Goal: Task Accomplishment & Management: Use online tool/utility

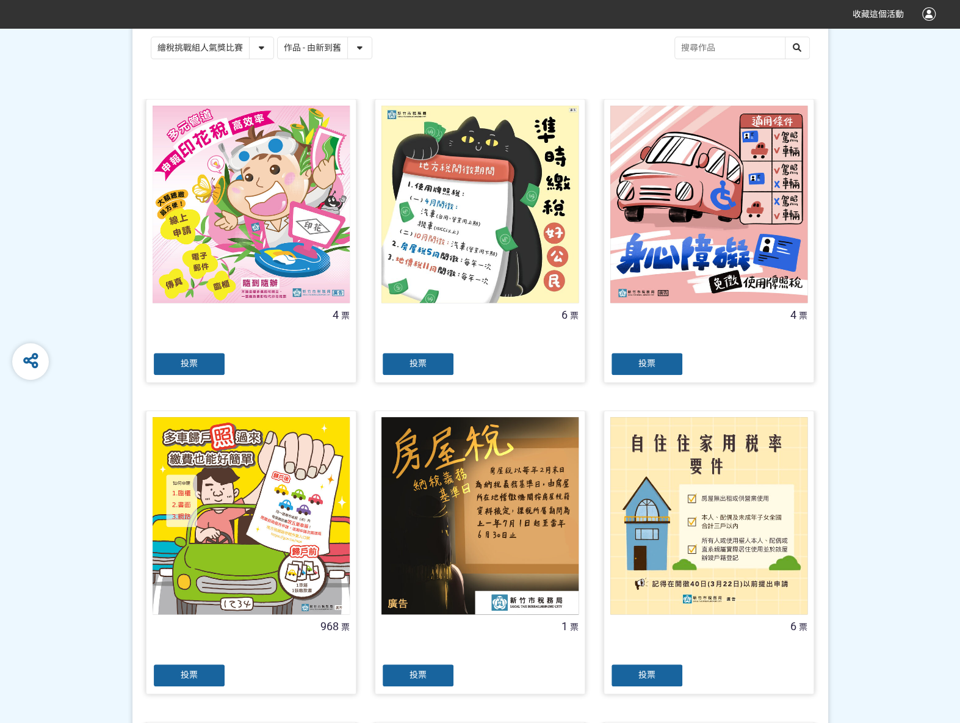
scroll to position [305, 0]
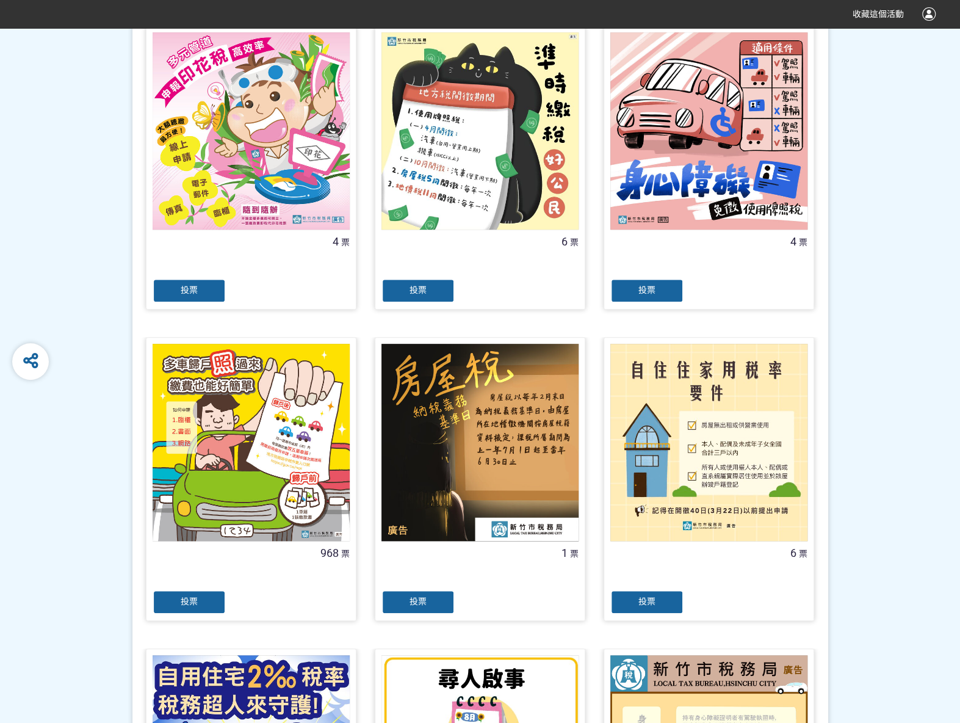
click at [183, 593] on div "投票" at bounding box center [189, 602] width 73 height 24
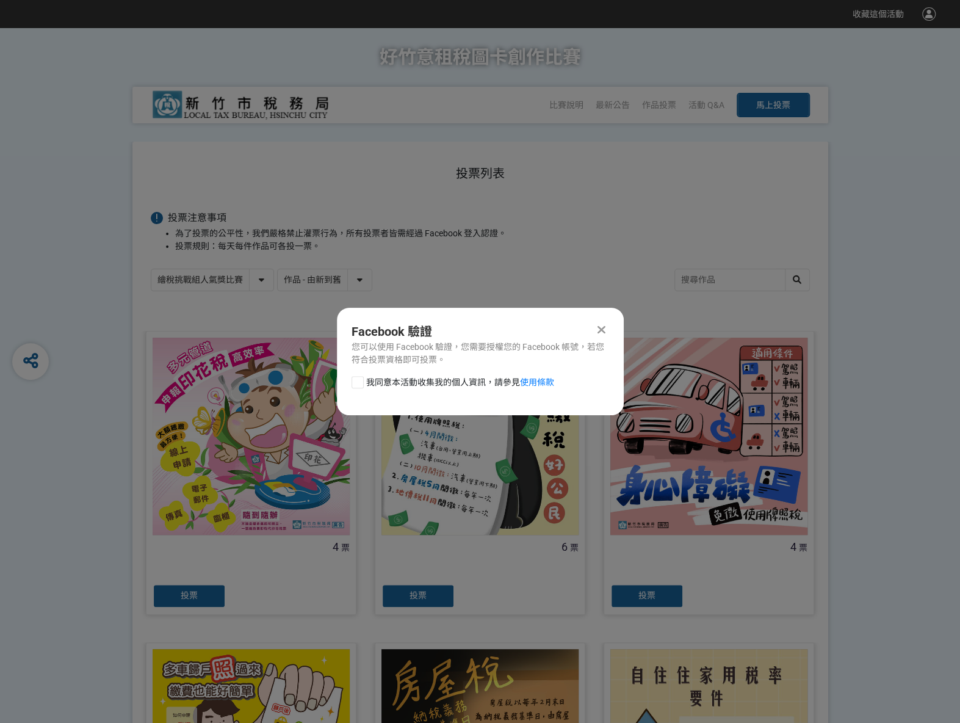
drag, startPoint x: 361, startPoint y: 383, endPoint x: 369, endPoint y: 383, distance: 8.0
click at [361, 383] on div at bounding box center [358, 382] width 12 height 12
checkbox input "true"
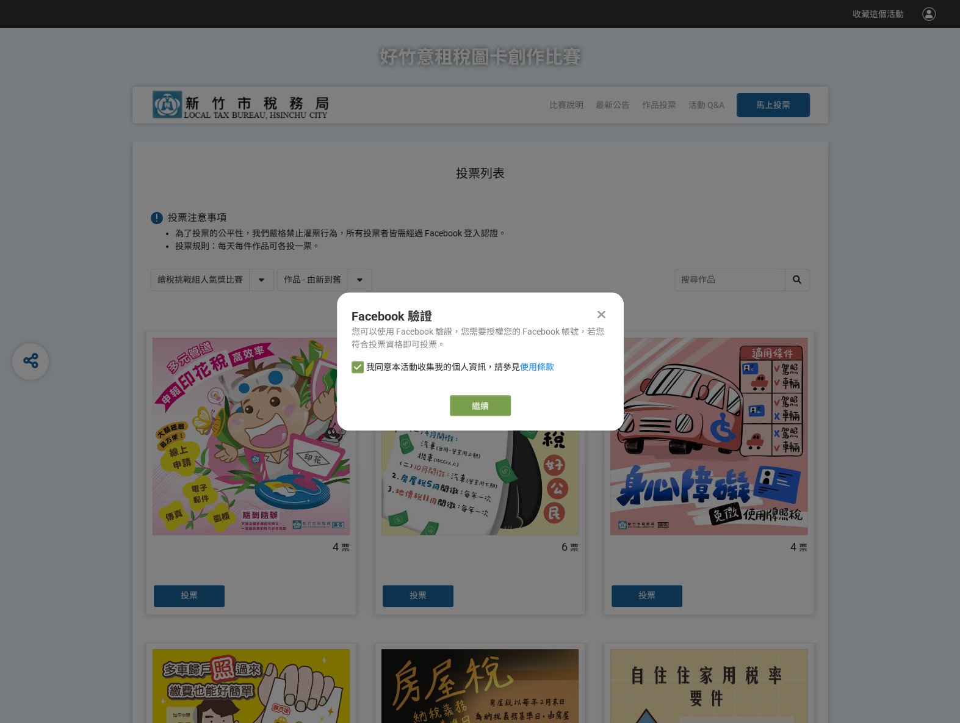
click at [471, 394] on div "Facebook 驗證 您可以使用 Facebook 驗證，您需要授權您的 Facebook 帳號，若您符合投票資格即可投票。 我同意本活動收集我的個人資訊，…" at bounding box center [480, 361] width 287 height 138
click at [474, 402] on link "繼續" at bounding box center [480, 405] width 61 height 21
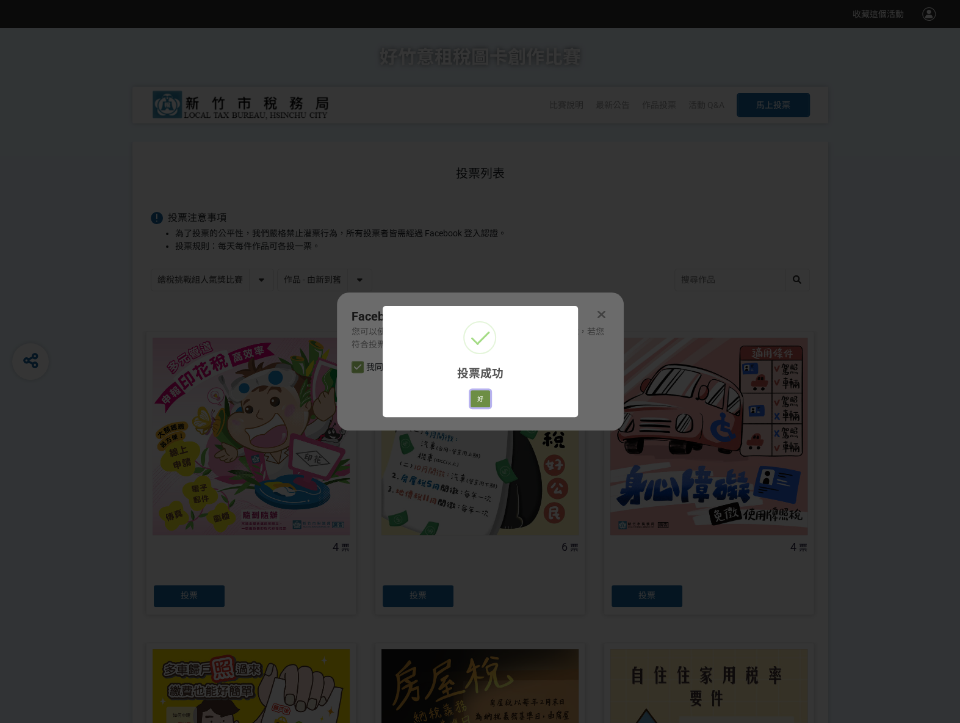
click at [488, 390] on button "好" at bounding box center [481, 398] width 20 height 17
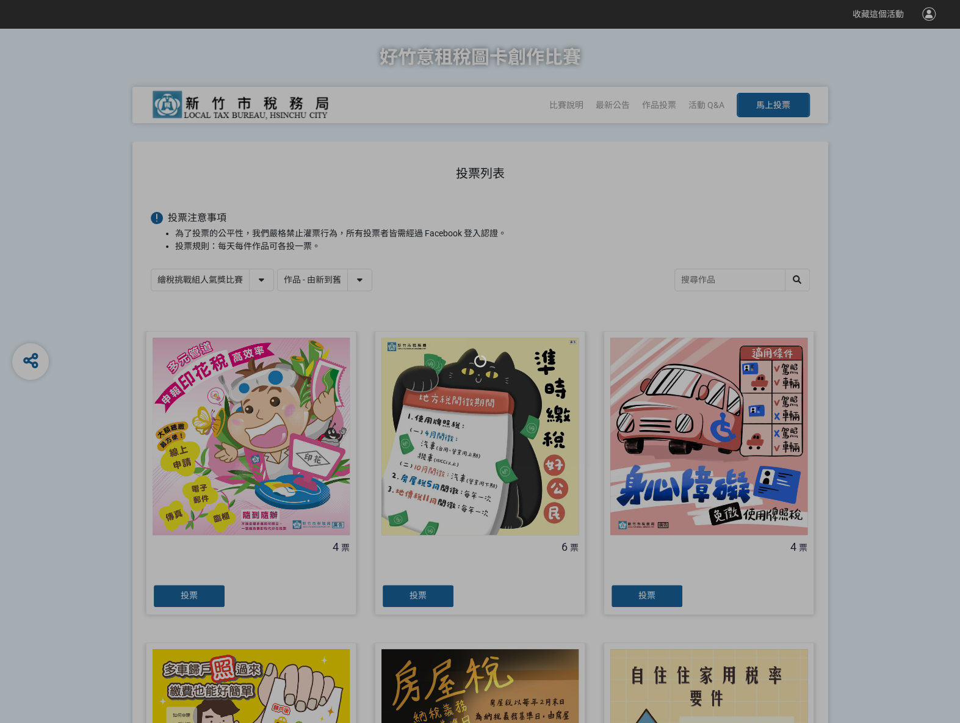
scroll to position [68, 0]
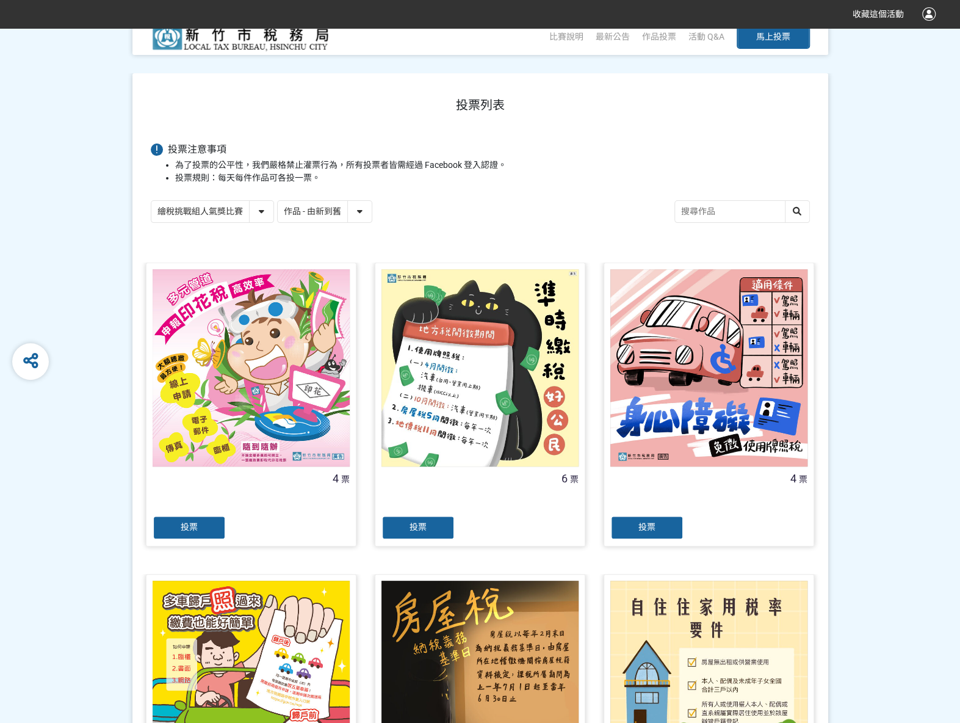
click at [267, 214] on select "繪稅挑戰組人氣獎比賽 活用智繪組人氣獎投票" at bounding box center [212, 211] width 122 height 21
select select "13167"
click at [151, 201] on select "繪稅挑戰組人氣獎比賽 活用智繪組人氣獎投票" at bounding box center [212, 211] width 122 height 21
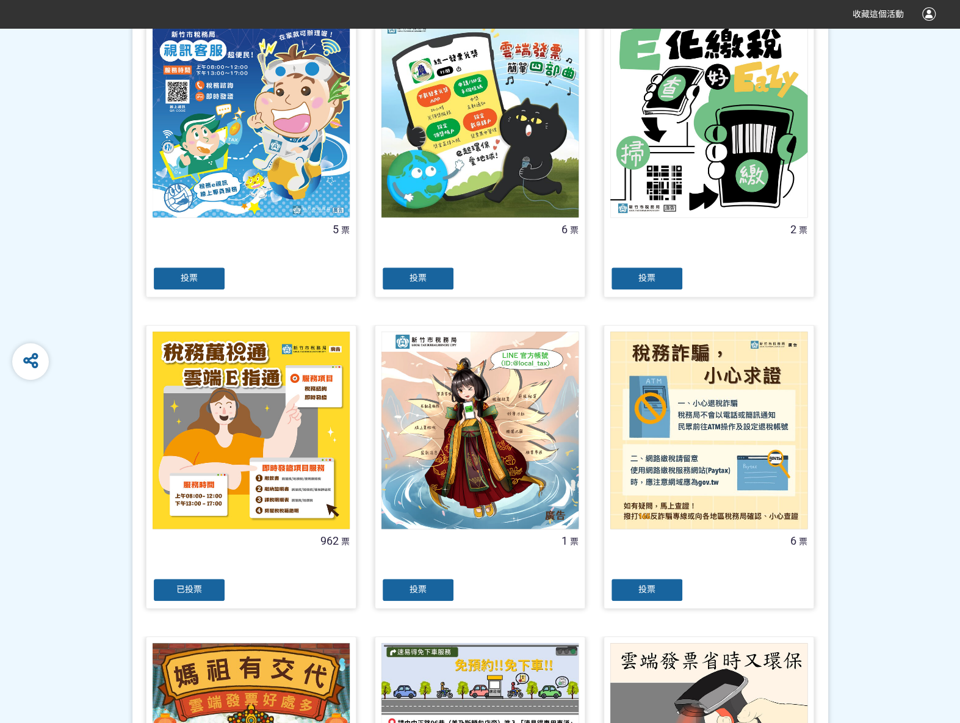
scroll to position [427, 0]
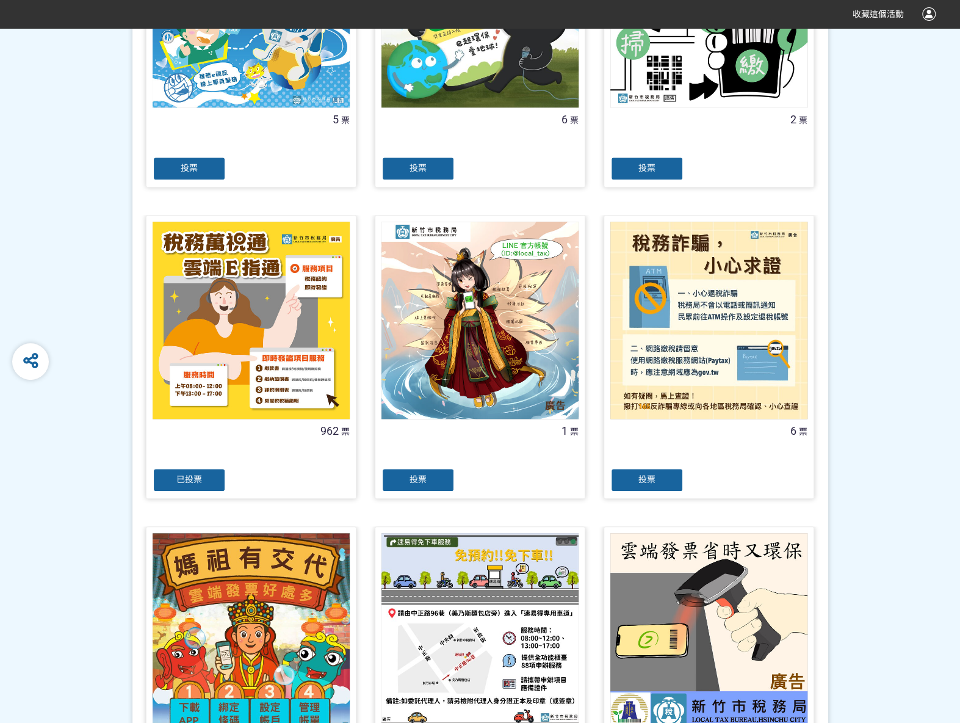
click at [205, 480] on div "已投票" at bounding box center [189, 480] width 73 height 24
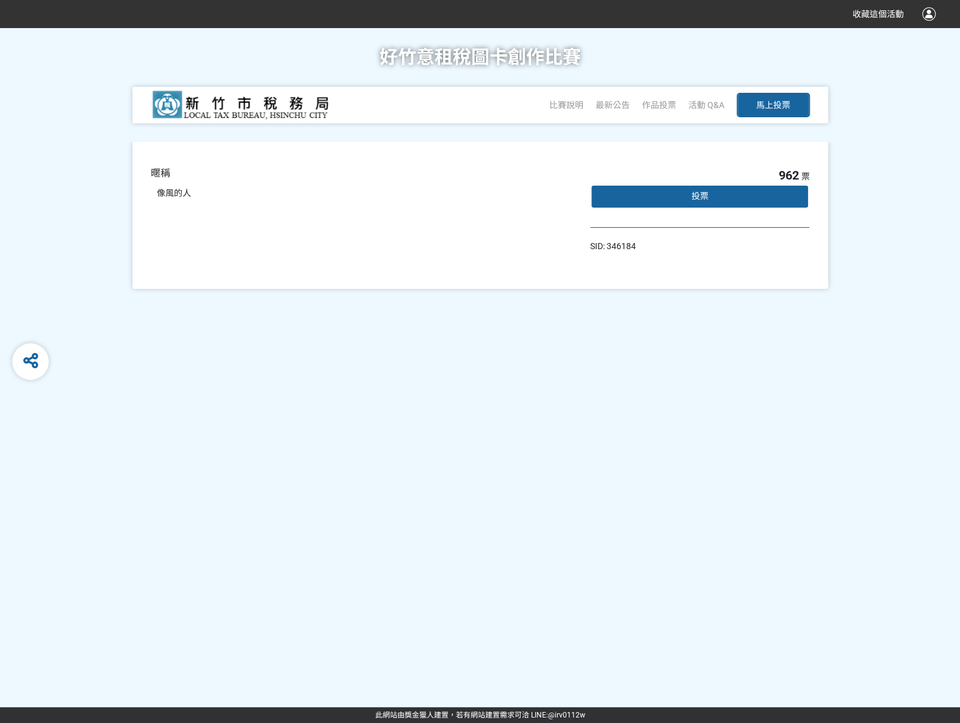
click at [717, 204] on div "投票" at bounding box center [700, 196] width 220 height 24
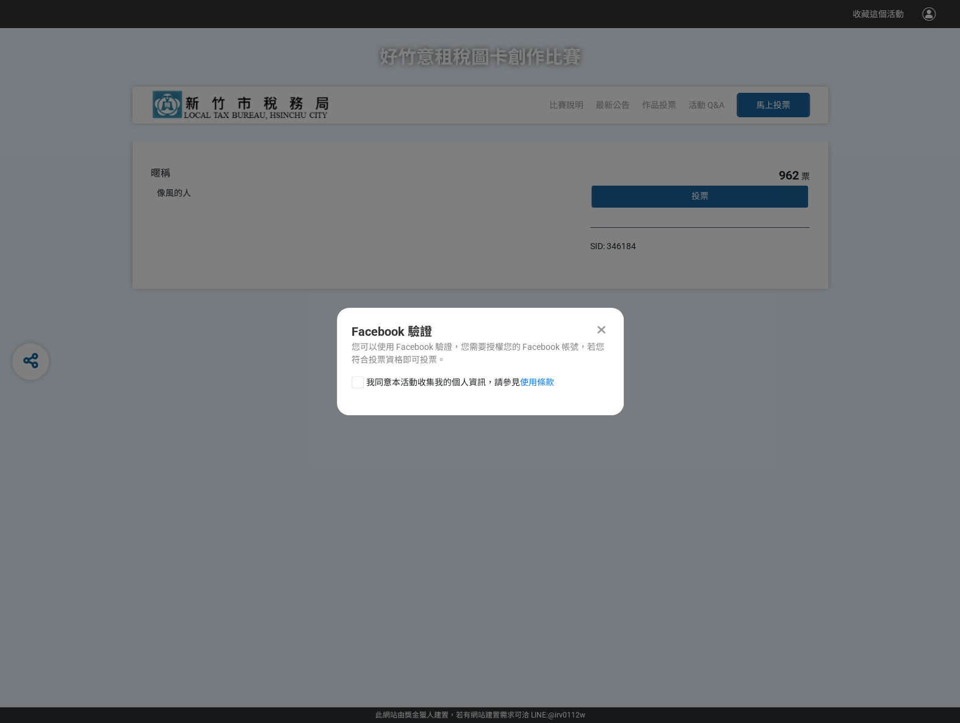
click at [361, 384] on div at bounding box center [358, 382] width 12 height 12
checkbox input "true"
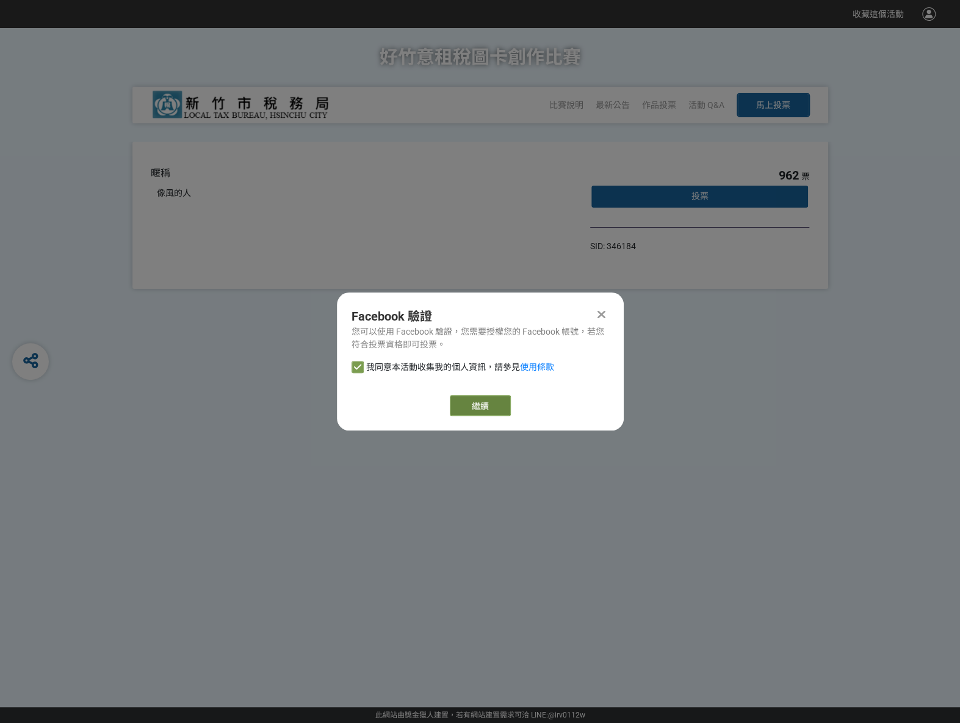
click at [480, 402] on link "繼續" at bounding box center [480, 405] width 61 height 21
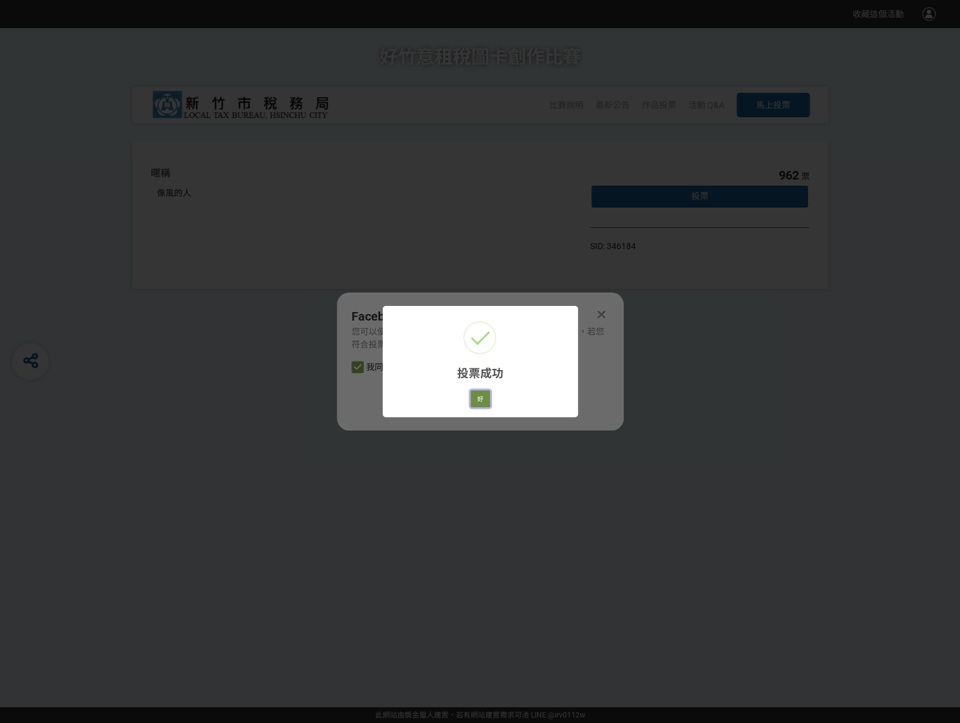
click at [482, 399] on button "好" at bounding box center [481, 398] width 20 height 17
